Goal: Transaction & Acquisition: Purchase product/service

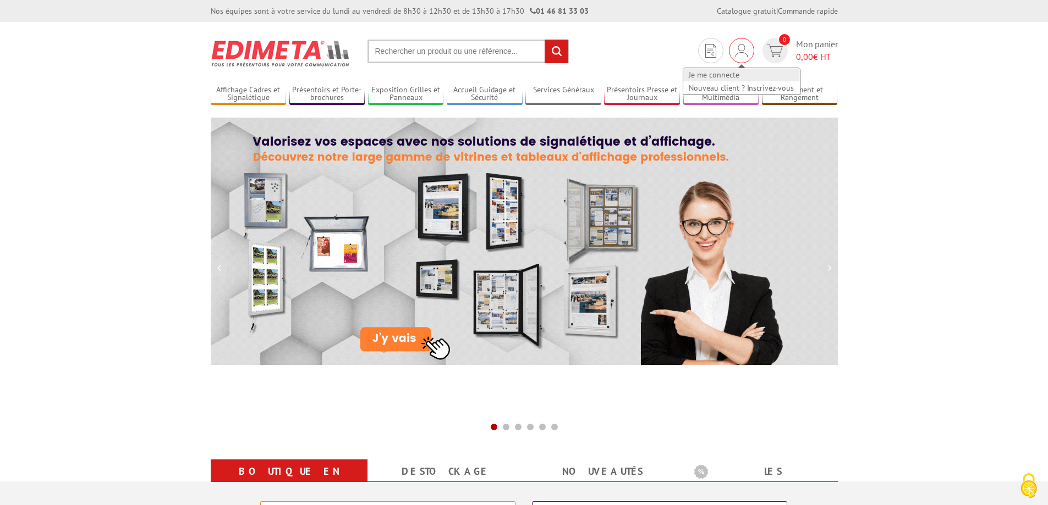
click at [729, 78] on link "Je me connecte" at bounding box center [741, 74] width 117 height 13
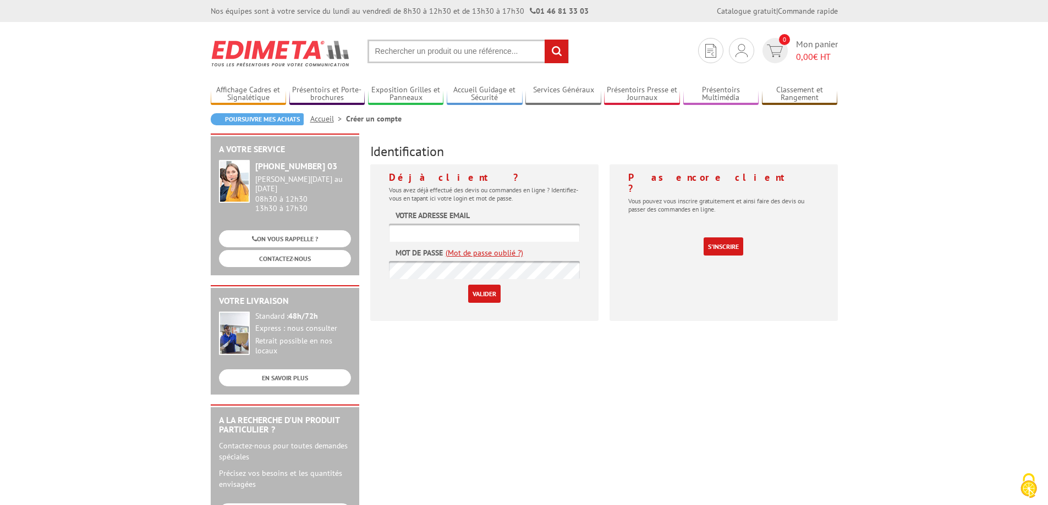
type input "graphisme@les-enseignistes.fr"
click at [494, 291] on input "Valider" at bounding box center [484, 294] width 32 height 18
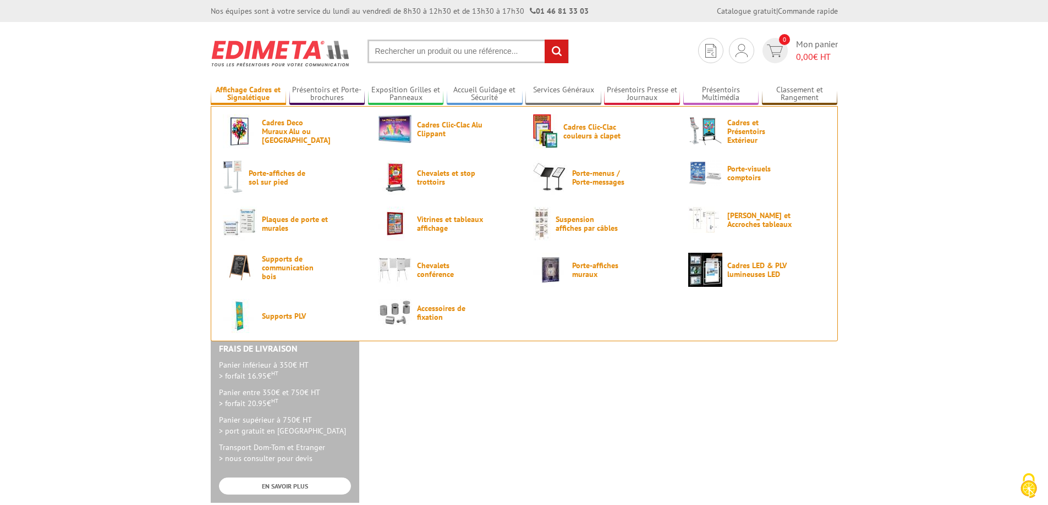
click at [252, 95] on link "Affichage Cadres et Signalétique" at bounding box center [249, 94] width 76 height 18
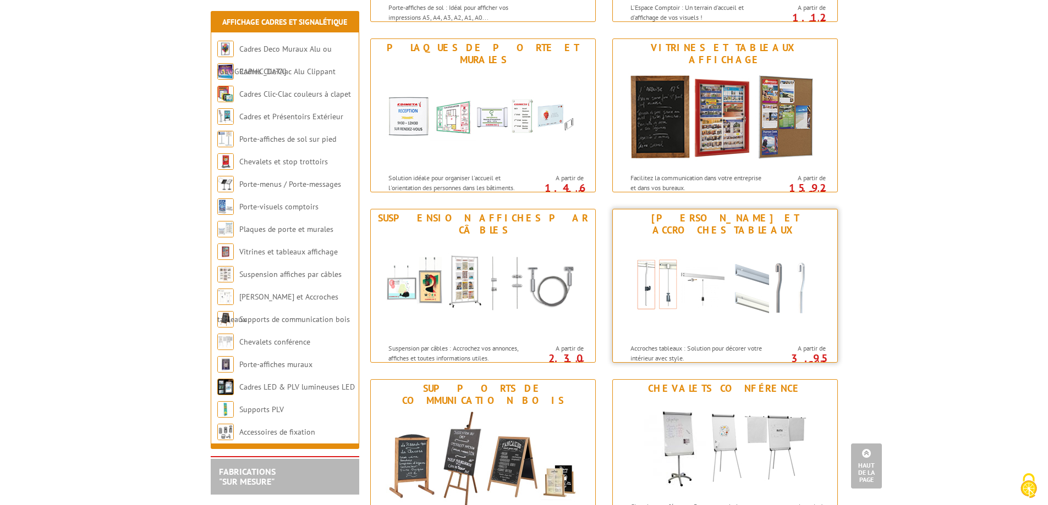
scroll to position [825, 0]
click at [440, 343] on p "Suspension par câbles : Accrochez vos annonces, affiches et toutes informations…" at bounding box center [456, 352] width 136 height 19
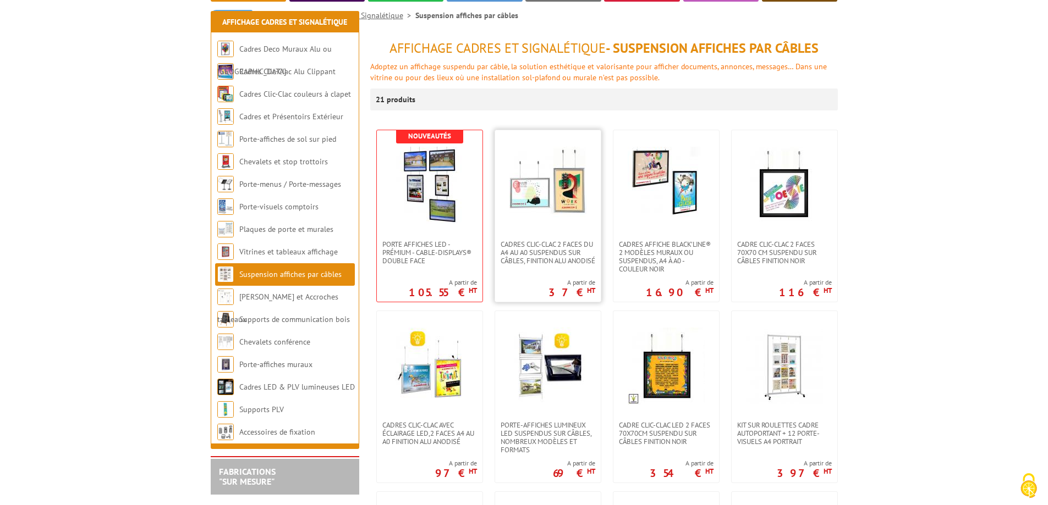
scroll to position [220, 0]
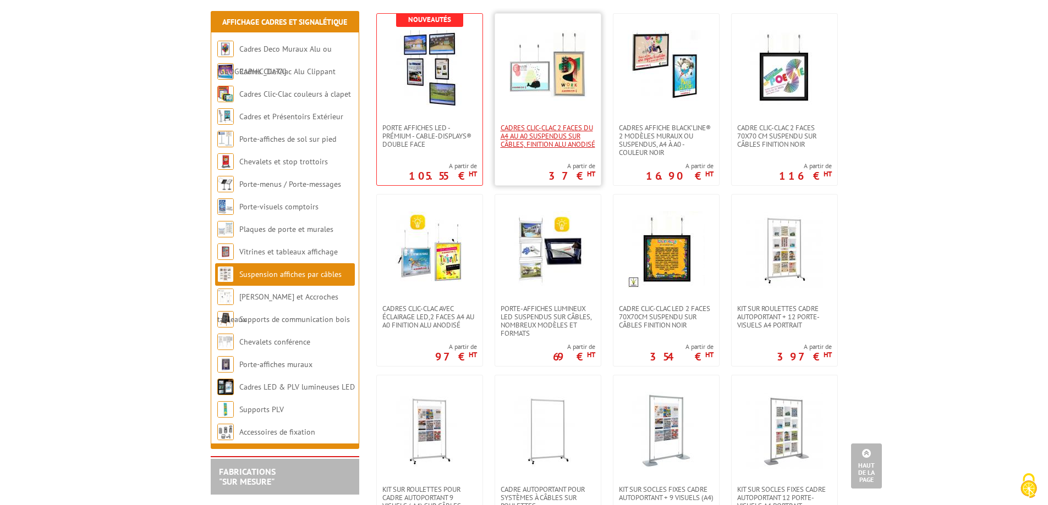
click at [548, 135] on span "Cadres Clic-Clac 2 faces du A4 au A0 suspendus sur câbles, finition alu anodisé" at bounding box center [547, 136] width 95 height 25
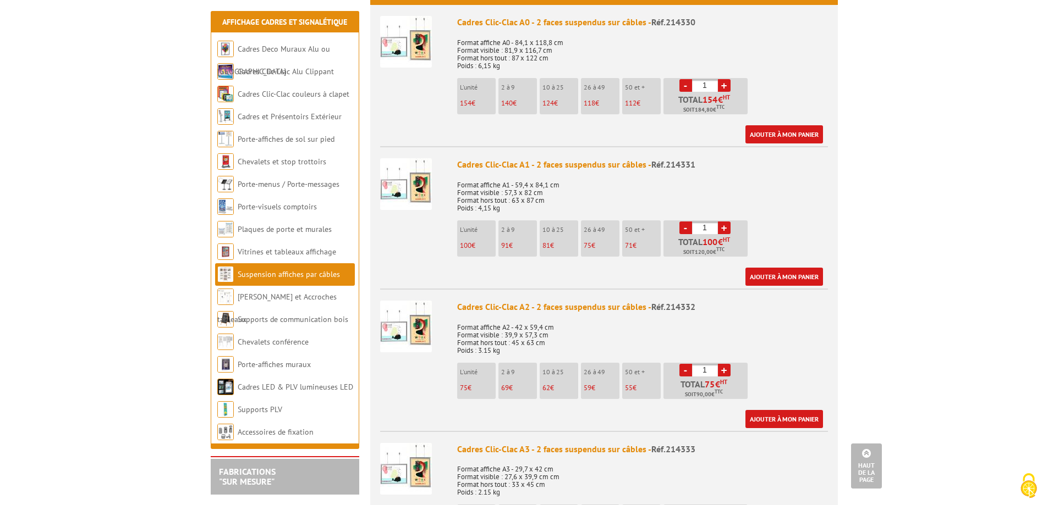
scroll to position [495, 0]
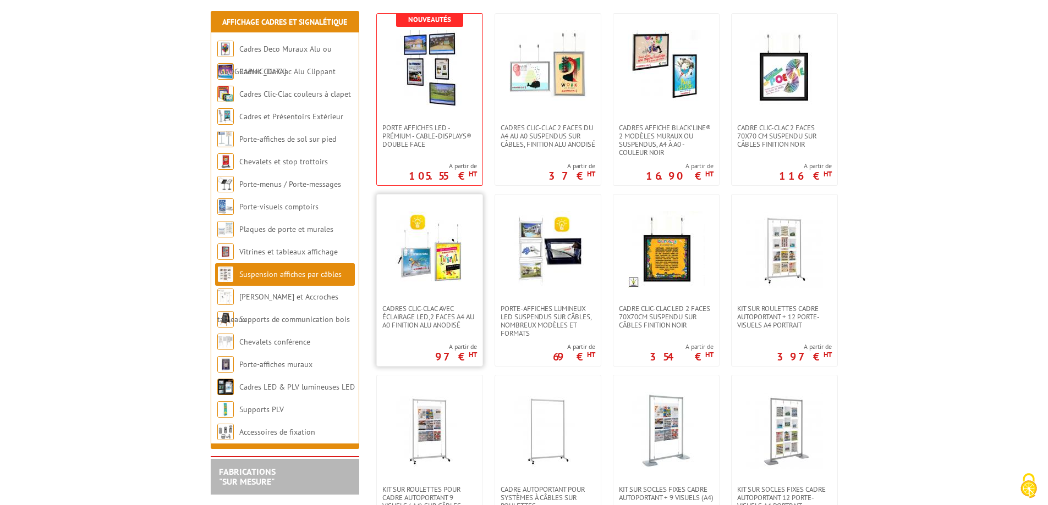
scroll to position [220, 0]
click at [449, 311] on span "Cadres clic-clac avec éclairage LED,2 Faces A4 au A0 finition Alu Anodisé" at bounding box center [429, 317] width 95 height 25
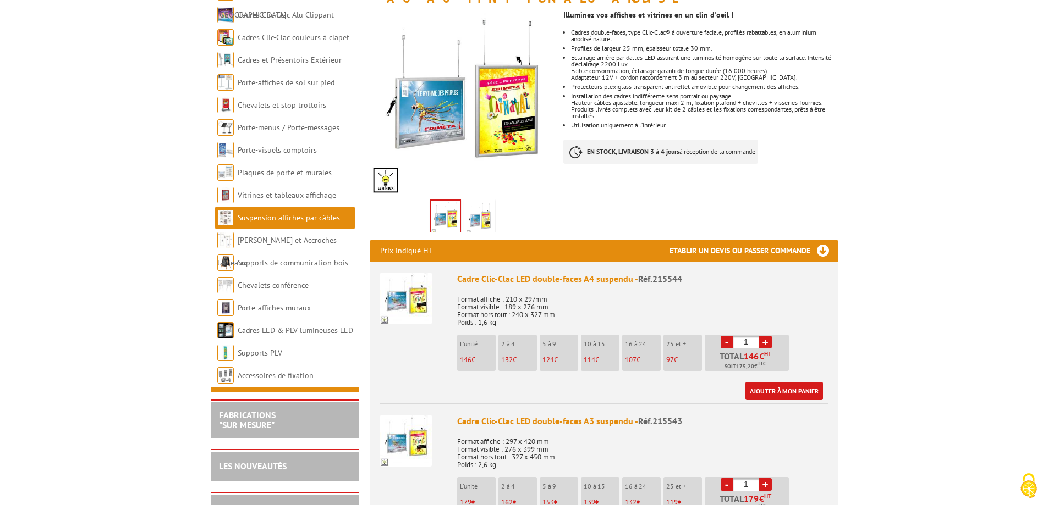
scroll to position [440, 0]
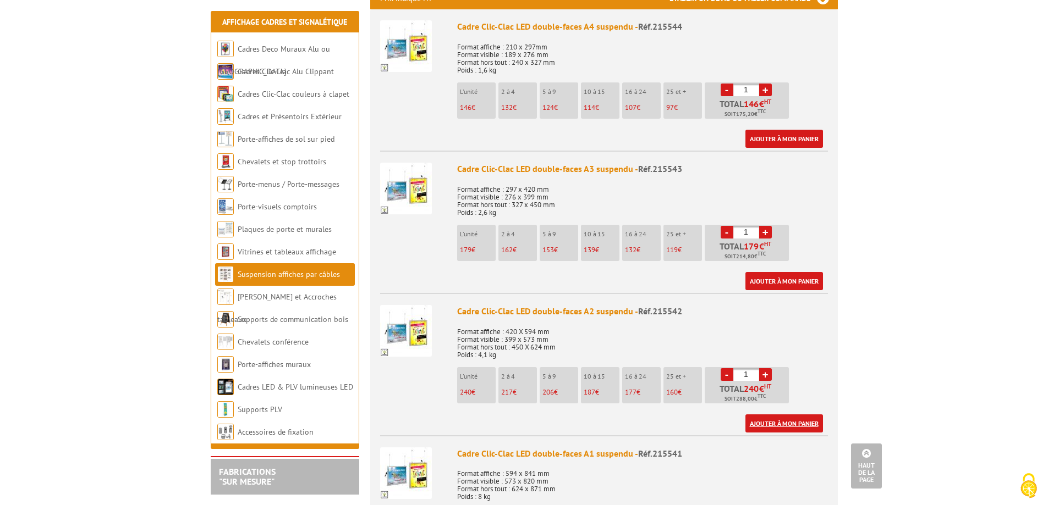
click at [765, 416] on link "Ajouter à mon panier" at bounding box center [784, 424] width 78 height 18
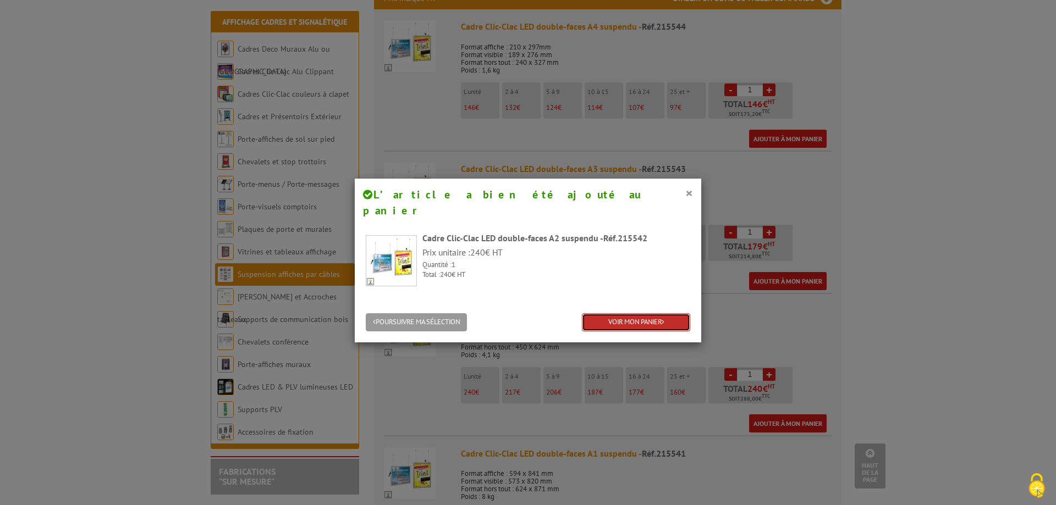
click at [674, 313] on link "VOIR MON PANIER" at bounding box center [636, 322] width 108 height 18
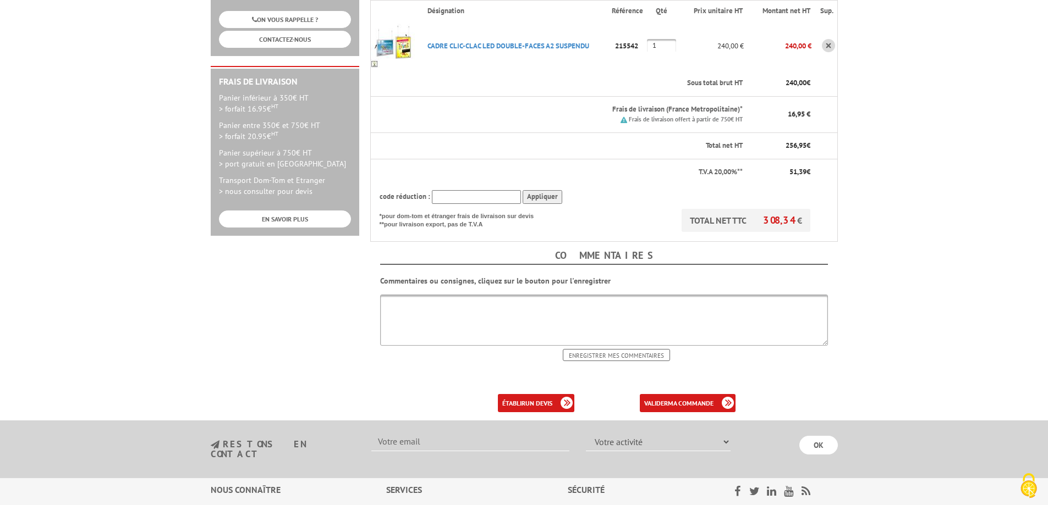
scroll to position [409, 0]
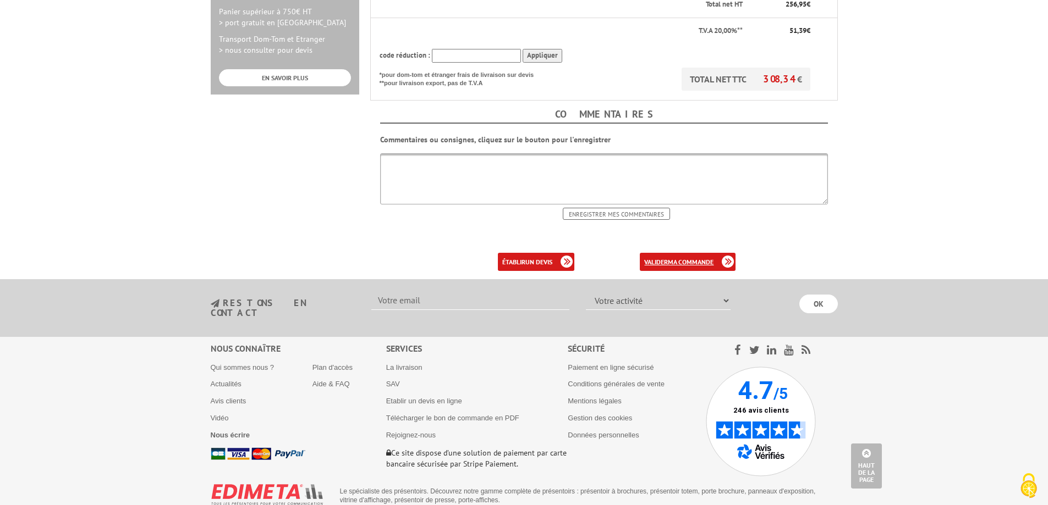
click at [662, 253] on link "valider ma commande" at bounding box center [688, 262] width 96 height 18
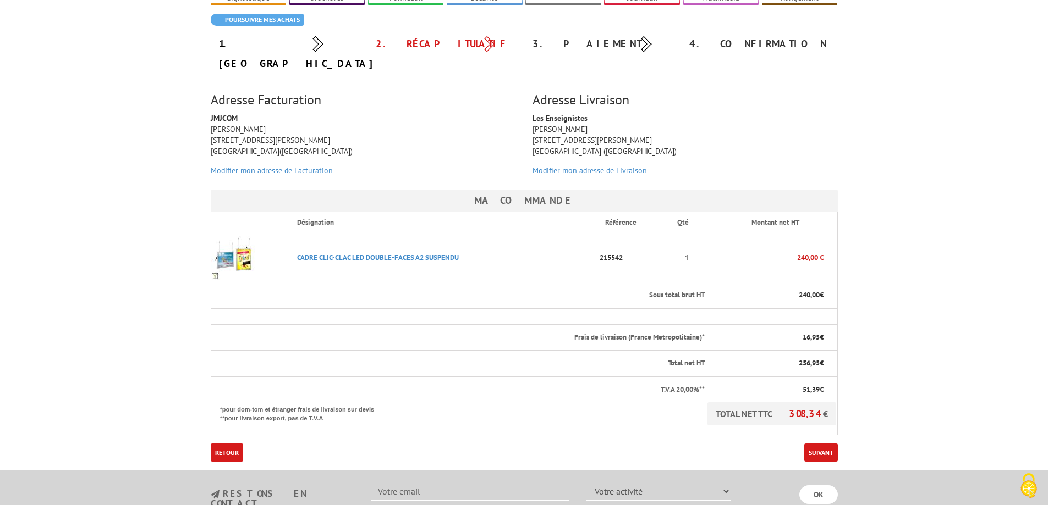
scroll to position [290, 0]
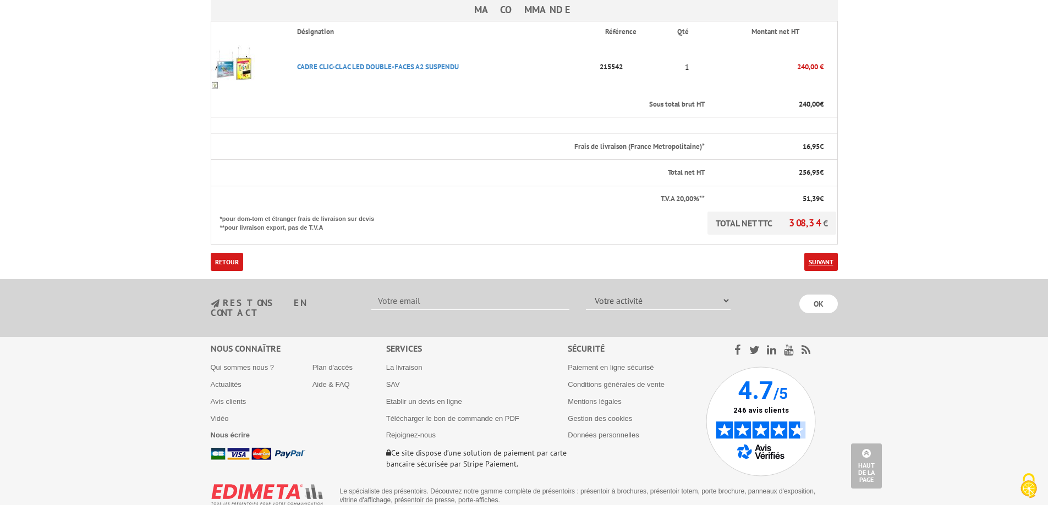
click at [816, 253] on link "Suivant" at bounding box center [821, 262] width 34 height 18
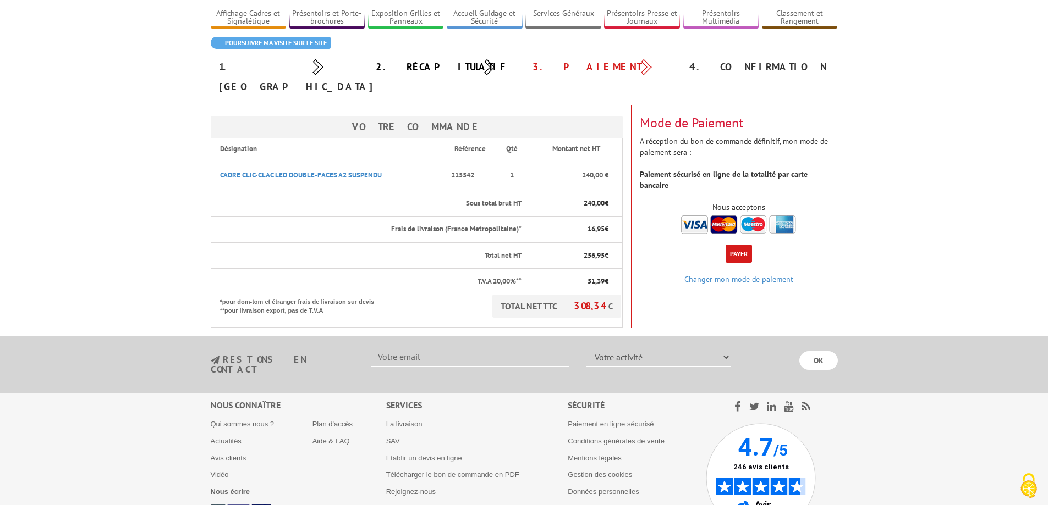
scroll to position [23, 0]
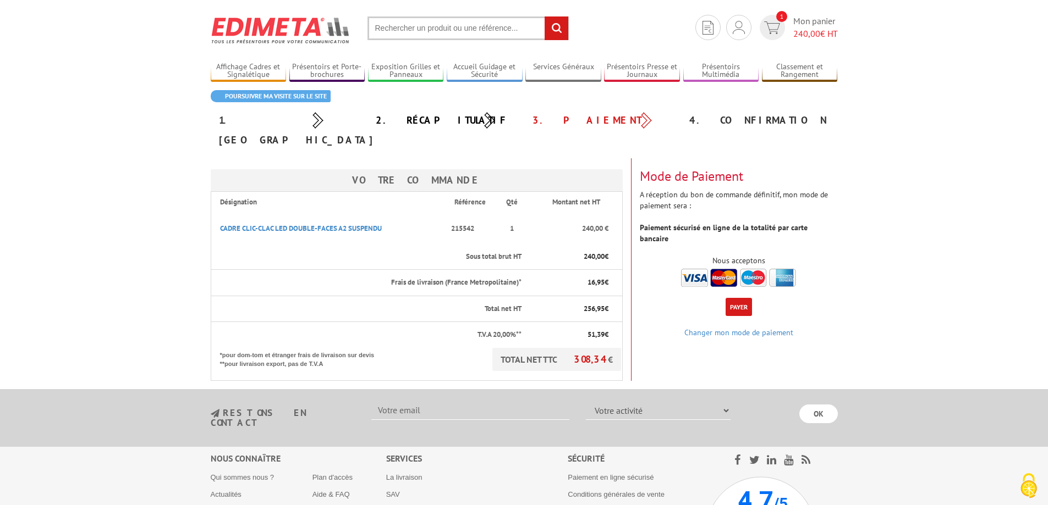
click at [732, 298] on button "Payer" at bounding box center [738, 307] width 26 height 18
